Goal: Navigation & Orientation: Find specific page/section

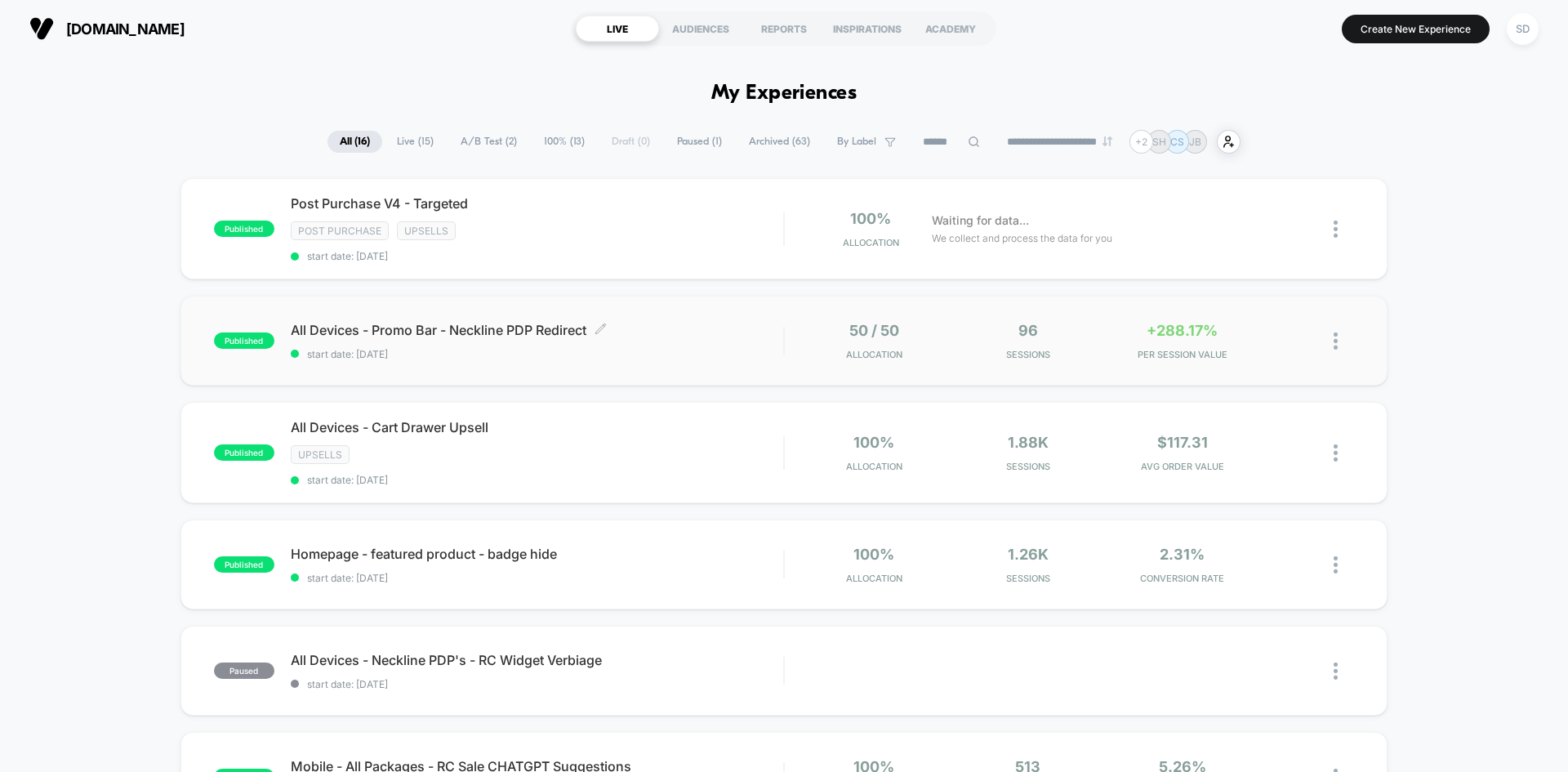
click at [718, 345] on div "All Devices - Promo Bar - Neckline PDP Redirect Click to edit experience detail…" at bounding box center [537, 341] width 492 height 39
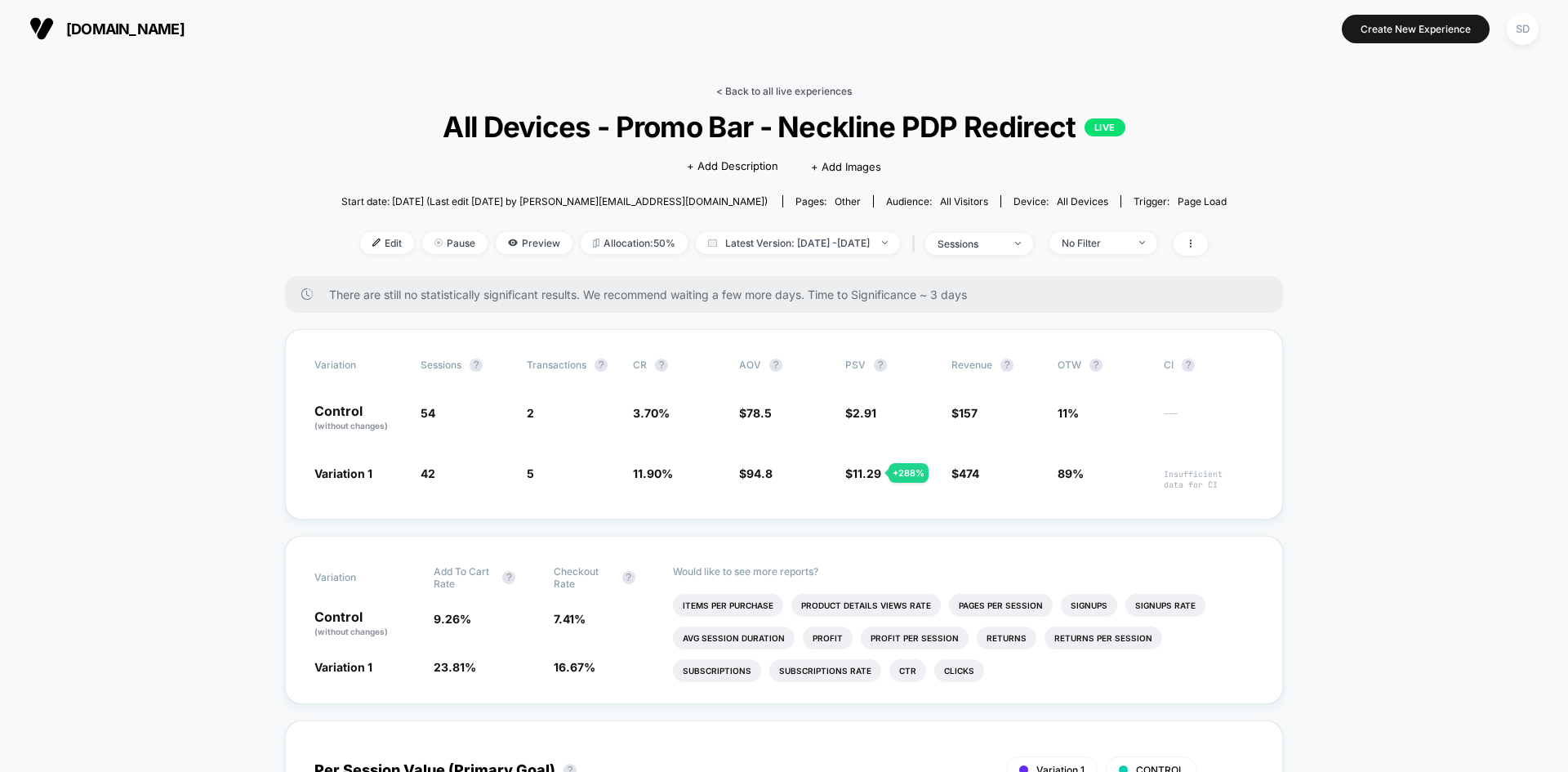
click at [748, 93] on link "< Back to all live experiences" at bounding box center [784, 91] width 135 height 12
